Goal: Information Seeking & Learning: Learn about a topic

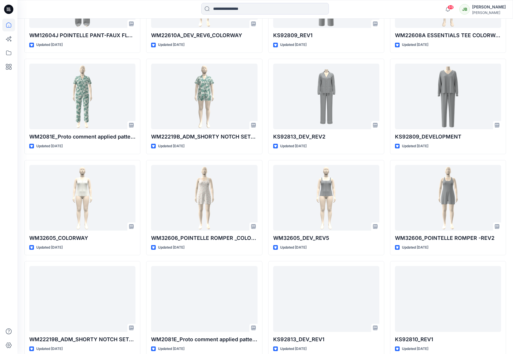
scroll to position [457, 0]
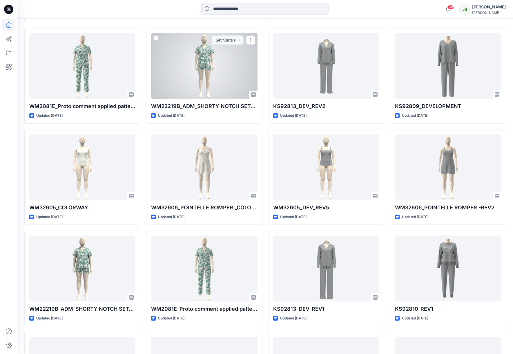
click at [242, 75] on div at bounding box center [204, 66] width 106 height 66
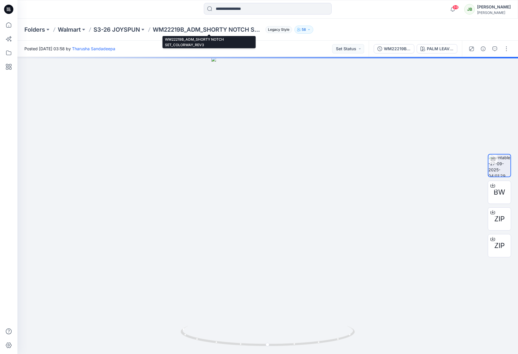
click at [169, 30] on p "WM22219B_ADM_SHORTY NOTCH SET_COLORWAY_REV3" at bounding box center [208, 30] width 110 height 8
click at [133, 29] on p "S3-26 JOYSPUN" at bounding box center [116, 30] width 46 height 8
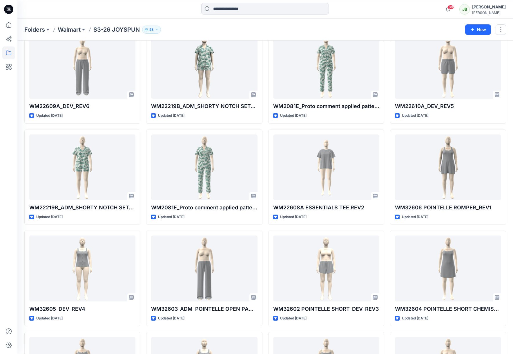
scroll to position [544, 0]
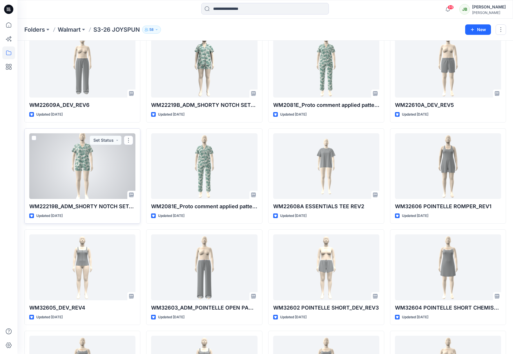
click at [118, 189] on div at bounding box center [82, 166] width 106 height 66
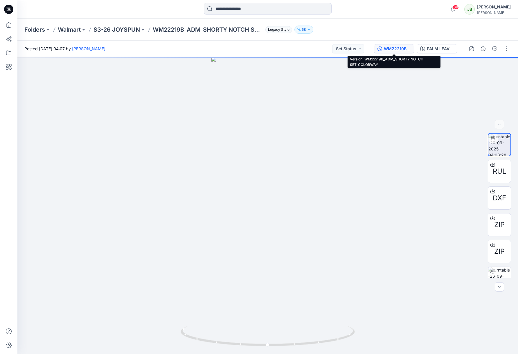
click at [403, 48] on div "WM22219B_ADM_SHORTY NOTCH SET_COLORWAY" at bounding box center [397, 49] width 27 height 6
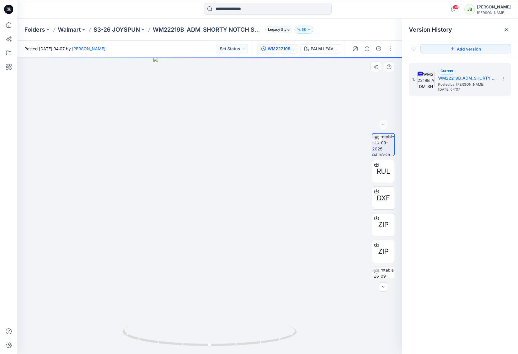
click at [292, 90] on div at bounding box center [209, 205] width 384 height 297
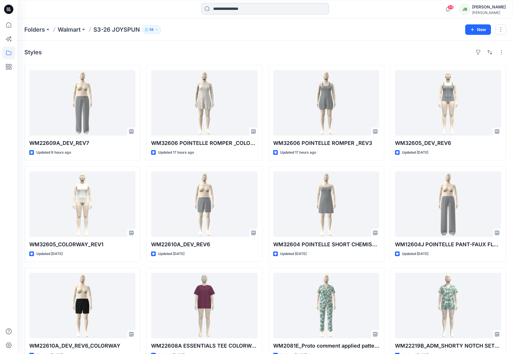
drag, startPoint x: 292, startPoint y: 7, endPoint x: 287, endPoint y: 6, distance: 4.8
click at [292, 7] on input at bounding box center [265, 9] width 128 height 12
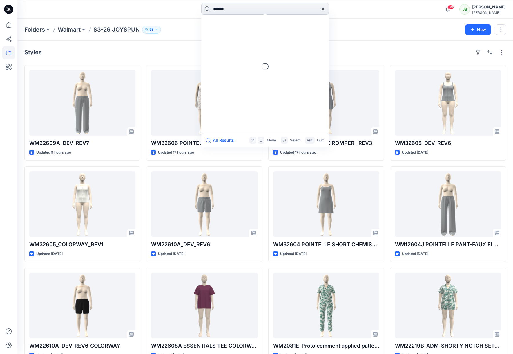
type input "********"
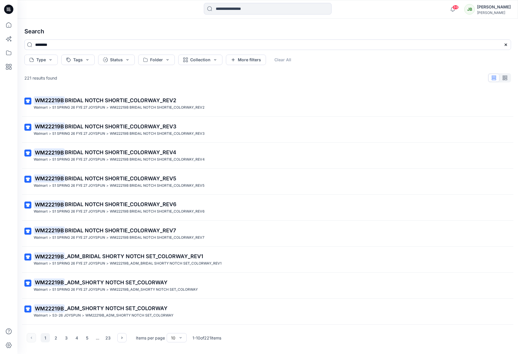
click at [90, 283] on span "_ADM_SHORTY NOTCH SET_COLORWAY" at bounding box center [116, 282] width 103 height 6
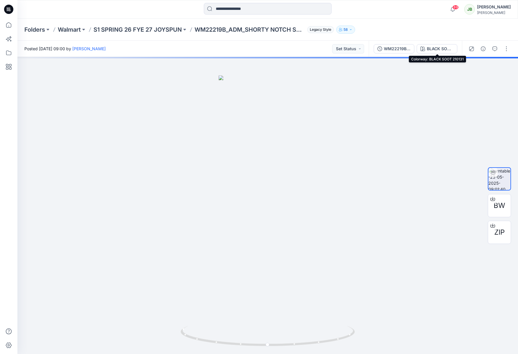
click at [434, 49] on div "BLACK SOOT 210131" at bounding box center [439, 49] width 27 height 6
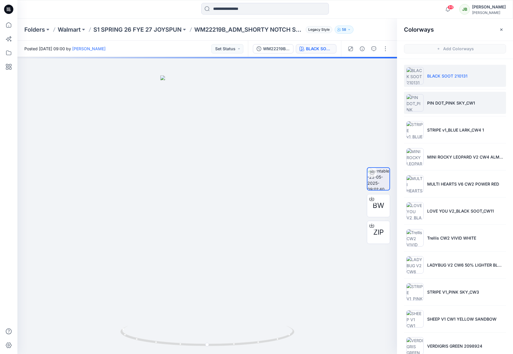
click at [437, 105] on p "PIN DOT_PINK SKY_CW1" at bounding box center [451, 103] width 48 height 6
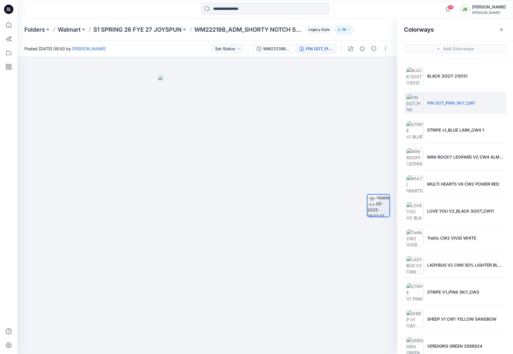
click at [433, 102] on p "PIN DOT_PINK SKY_CW1" at bounding box center [451, 103] width 48 height 6
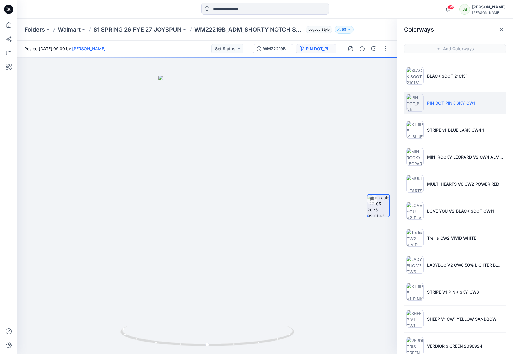
click at [415, 105] on img at bounding box center [414, 102] width 17 height 17
